Goal: Information Seeking & Learning: Learn about a topic

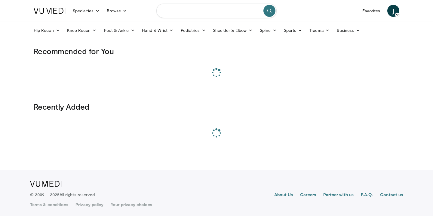
click at [189, 14] on input "Search topics, interventions" at bounding box center [216, 11] width 120 height 14
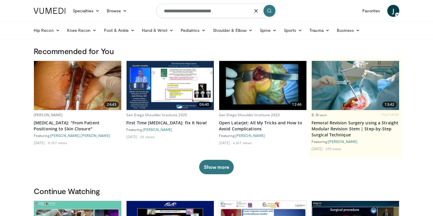
type input "**********"
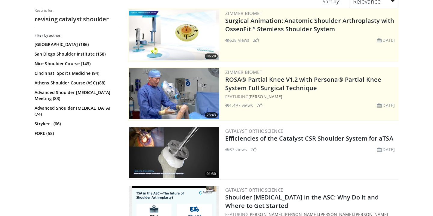
scroll to position [33, 0]
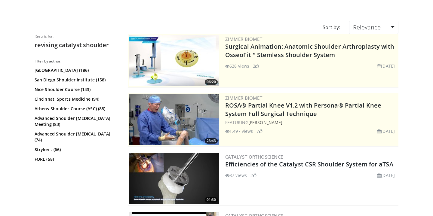
click at [173, 170] on img at bounding box center [174, 178] width 90 height 51
click at [245, 161] on link "Efficiencies of the Catalyst CSR Shoulder System for aTSA" at bounding box center [309, 164] width 168 height 8
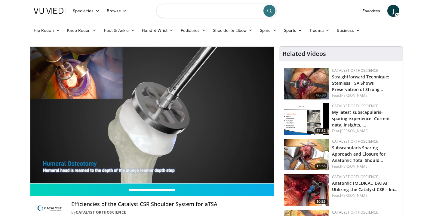
click at [168, 8] on input "Search topics, interventions" at bounding box center [216, 11] width 120 height 14
type input "**********"
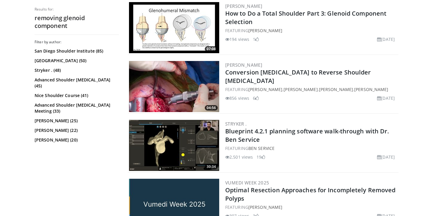
scroll to position [1424, 0]
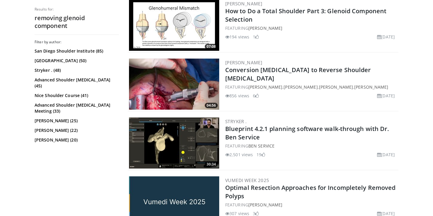
click at [184, 83] on img at bounding box center [174, 84] width 90 height 51
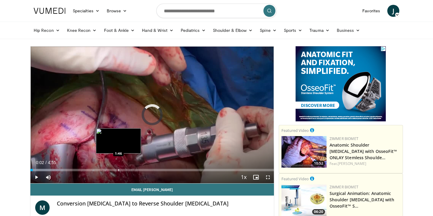
click at [118, 168] on div "Loaded : 13.41% 0:02 1:46" at bounding box center [152, 169] width 244 height 6
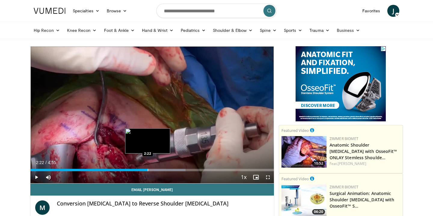
click at [148, 169] on div "Progress Bar" at bounding box center [148, 170] width 1 height 2
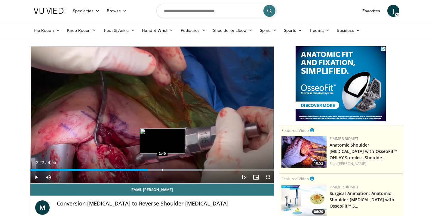
click at [162, 169] on div "Progress Bar" at bounding box center [162, 170] width 1 height 2
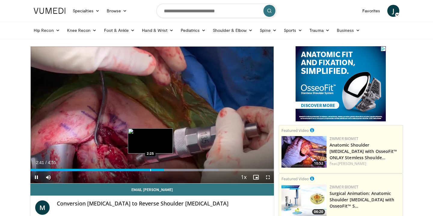
click at [150, 170] on div "Progress Bar" at bounding box center [150, 170] width 1 height 2
click at [152, 170] on div "Progress Bar" at bounding box center [152, 170] width 1 height 2
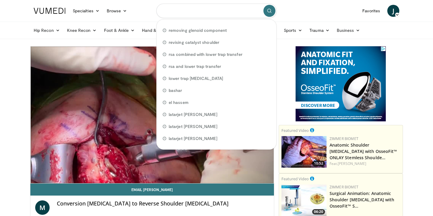
click at [171, 10] on input "Search topics, interventions" at bounding box center [216, 11] width 120 height 14
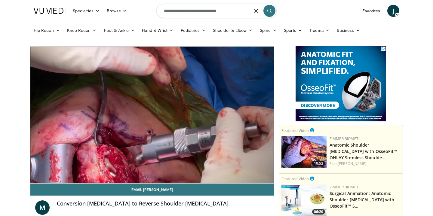
type input "**********"
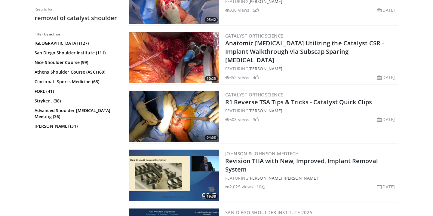
scroll to position [1406, 0]
